Goal: Information Seeking & Learning: Learn about a topic

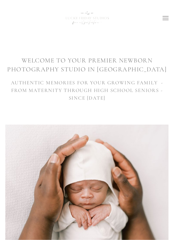
click at [163, 18] on icon at bounding box center [166, 18] width 6 height 5
click at [0, 0] on input "checkbox" at bounding box center [0, 0] width 0 height 0
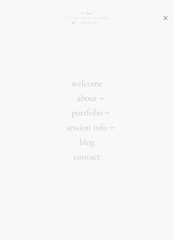
click at [112, 132] on icon at bounding box center [112, 127] width 5 height 9
click at [0, 0] on input "session info" at bounding box center [0, 0] width 0 height 0
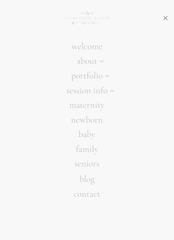
click at [96, 171] on link "seniors" at bounding box center [87, 163] width 174 height 15
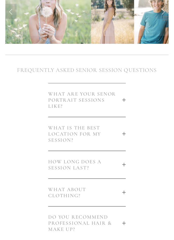
scroll to position [96, 0]
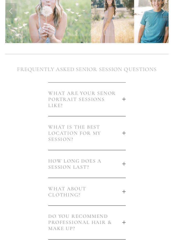
click at [124, 102] on button "WHAT ARE YOUR SENOR PORTRAIT SESSIONS LIKE?" at bounding box center [87, 99] width 78 height 34
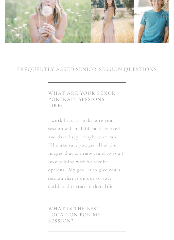
click at [125, 103] on button "WHAT ARE YOUR SENOR PORTRAIT SESSIONS LIKE?" at bounding box center [87, 99] width 78 height 34
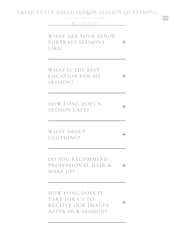
scroll to position [153, 0]
click at [125, 109] on button "HOW LONG DOES A SESSION LAST?" at bounding box center [87, 106] width 78 height 27
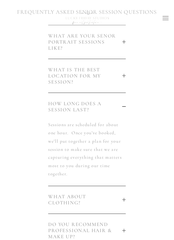
click at [125, 111] on button "HOW LONG DOES A SESSION LAST?" at bounding box center [87, 106] width 78 height 27
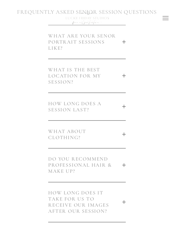
click at [124, 134] on div at bounding box center [124, 135] width 0 height 4
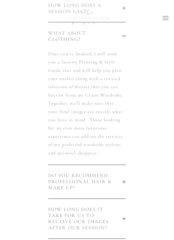
scroll to position [251, 0]
click at [124, 181] on div at bounding box center [124, 182] width 0 height 4
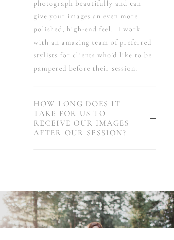
scroll to position [299, 0]
click at [123, 170] on div at bounding box center [125, 171] width 4 height 4
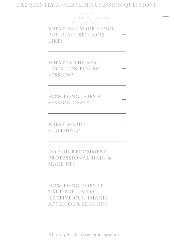
scroll to position [160, 0]
click at [124, 195] on div at bounding box center [125, 195] width 4 height 0
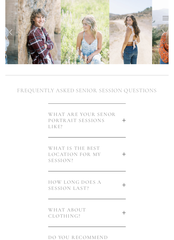
scroll to position [74, 0]
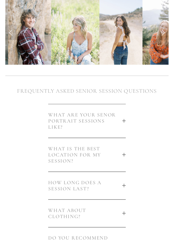
click at [123, 153] on div at bounding box center [125, 155] width 4 height 4
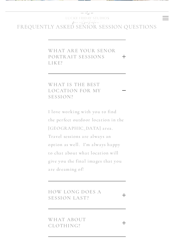
scroll to position [138, 0]
click at [124, 90] on div at bounding box center [125, 90] width 4 height 0
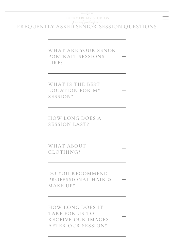
click at [124, 90] on div at bounding box center [124, 91] width 0 height 4
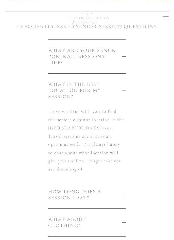
click at [125, 89] on div at bounding box center [125, 91] width 4 height 4
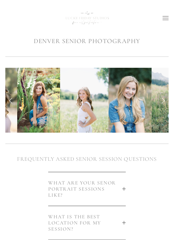
scroll to position [0, 0]
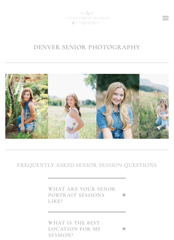
click at [165, 18] on use at bounding box center [166, 18] width 6 height 4
click at [0, 0] on input "checkbox" at bounding box center [0, 0] width 0 height 0
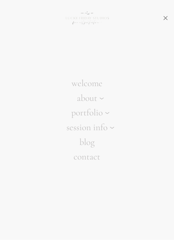
click at [101, 103] on icon at bounding box center [102, 98] width 5 height 9
click at [0, 0] on input "about" at bounding box center [0, 0] width 0 height 0
click at [106, 129] on use at bounding box center [108, 128] width 4 height 2
click at [0, 0] on input "portfolio" at bounding box center [0, 0] width 0 height 0
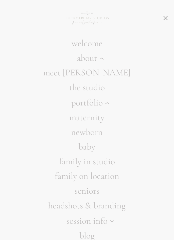
click at [114, 220] on use at bounding box center [112, 221] width 4 height 2
click at [0, 0] on input "session info" at bounding box center [0, 0] width 0 height 0
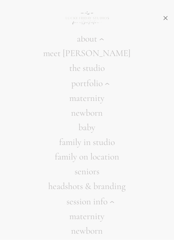
scroll to position [70, 0]
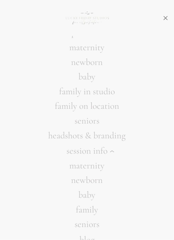
click at [114, 152] on icon at bounding box center [112, 150] width 5 height 9
click at [0, 0] on input "session info" at bounding box center [0, 0] width 0 height 0
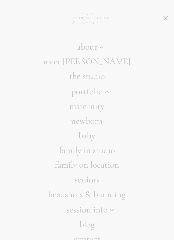
scroll to position [0, 0]
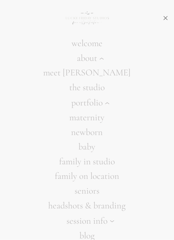
click at [103, 60] on icon at bounding box center [102, 58] width 5 height 9
click at [0, 0] on input "about" at bounding box center [0, 0] width 0 height 0
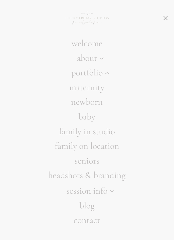
click at [106, 74] on use at bounding box center [108, 73] width 4 height 2
click at [0, 0] on input "portfolio" at bounding box center [0, 0] width 0 height 0
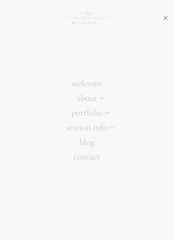
click at [111, 128] on use at bounding box center [112, 128] width 4 height 2
click at [0, 0] on input "session info" at bounding box center [0, 0] width 0 height 0
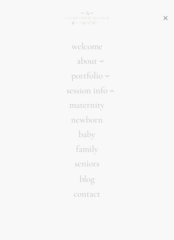
click at [92, 171] on link "seniors" at bounding box center [87, 163] width 174 height 15
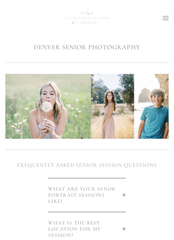
click at [163, 108] on link "Next Slide" at bounding box center [163, 106] width 11 height 15
click at [164, 109] on link "Next Slide" at bounding box center [163, 106] width 11 height 15
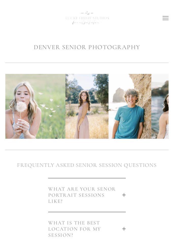
click at [163, 107] on link "Next Slide" at bounding box center [163, 106] width 11 height 15
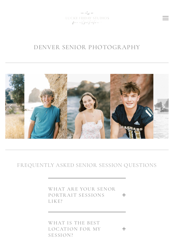
click at [162, 108] on link "Next Slide" at bounding box center [163, 106] width 11 height 15
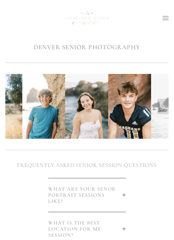
click at [162, 107] on link "Next Slide" at bounding box center [163, 106] width 11 height 15
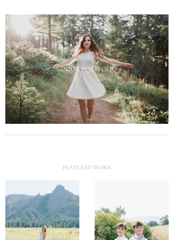
scroll to position [387, 0]
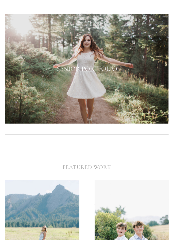
click at [129, 88] on div at bounding box center [87, 68] width 164 height 109
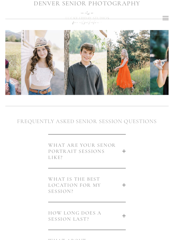
scroll to position [0, 0]
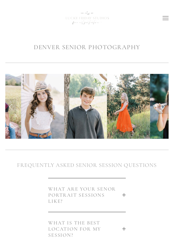
click at [164, 22] on label at bounding box center [166, 17] width 17 height 15
click at [0, 0] on input "checkbox" at bounding box center [0, 0] width 0 height 0
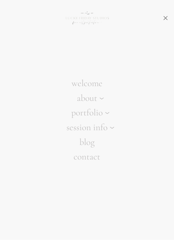
click at [101, 103] on icon at bounding box center [102, 98] width 5 height 9
click at [0, 0] on input "about" at bounding box center [0, 0] width 0 height 0
click at [103, 88] on icon at bounding box center [102, 83] width 5 height 9
click at [0, 0] on input "about" at bounding box center [0, 0] width 0 height 0
click at [165, 19] on icon at bounding box center [166, 18] width 6 height 5
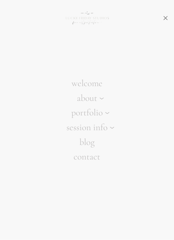
click at [0, 0] on input "checkbox" at bounding box center [0, 0] width 0 height 0
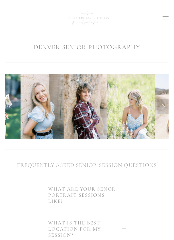
click at [126, 48] on h1 "DENVER SENIOR PHOTOGRAPHY" at bounding box center [87, 47] width 164 height 9
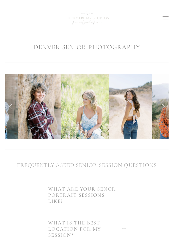
click at [96, 19] on img at bounding box center [87, 17] width 61 height 25
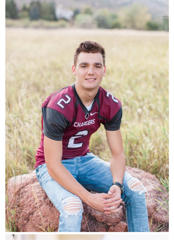
scroll to position [2689, 0]
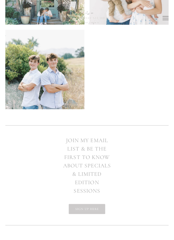
scroll to position [1444, 0]
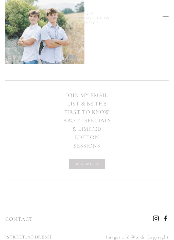
click at [102, 121] on h2 "JOIN MY EMAIL LIST & BE THE FIRST TO KNOW ABOUT SPECIALS & LIMITED EDITION SESS…" at bounding box center [87, 120] width 49 height 59
click at [105, 120] on h2 "JOIN MY EMAIL LIST & BE THE FIRST TO KNOW ABOUT SPECIALS & LIMITED EDITION SESS…" at bounding box center [87, 120] width 49 height 59
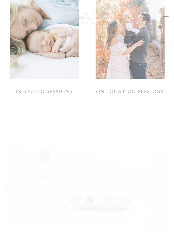
scroll to position [278, 0]
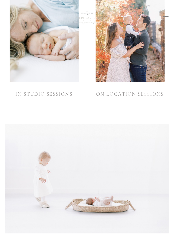
click at [60, 69] on img at bounding box center [44, 30] width 69 height 104
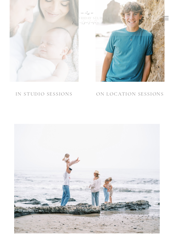
click at [56, 93] on link "IN STUDIO SESSIONS" at bounding box center [44, 94] width 57 height 6
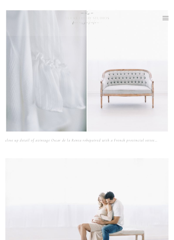
scroll to position [2634, 0]
